Goal: Task Accomplishment & Management: Manage account settings

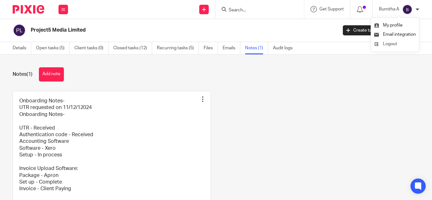
scroll to position [63, 0]
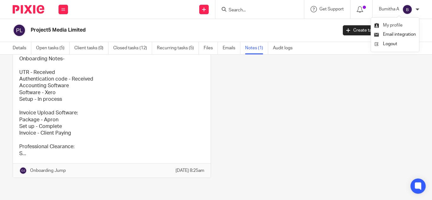
click at [389, 25] on span "My profile" at bounding box center [393, 25] width 20 height 4
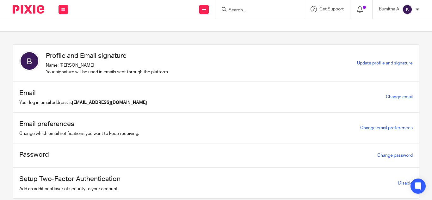
click at [414, 8] on div "Bumitha A" at bounding box center [399, 9] width 40 height 10
click at [397, 34] on span "Email integration" at bounding box center [399, 34] width 33 height 4
